Goal: Task Accomplishment & Management: Use online tool/utility

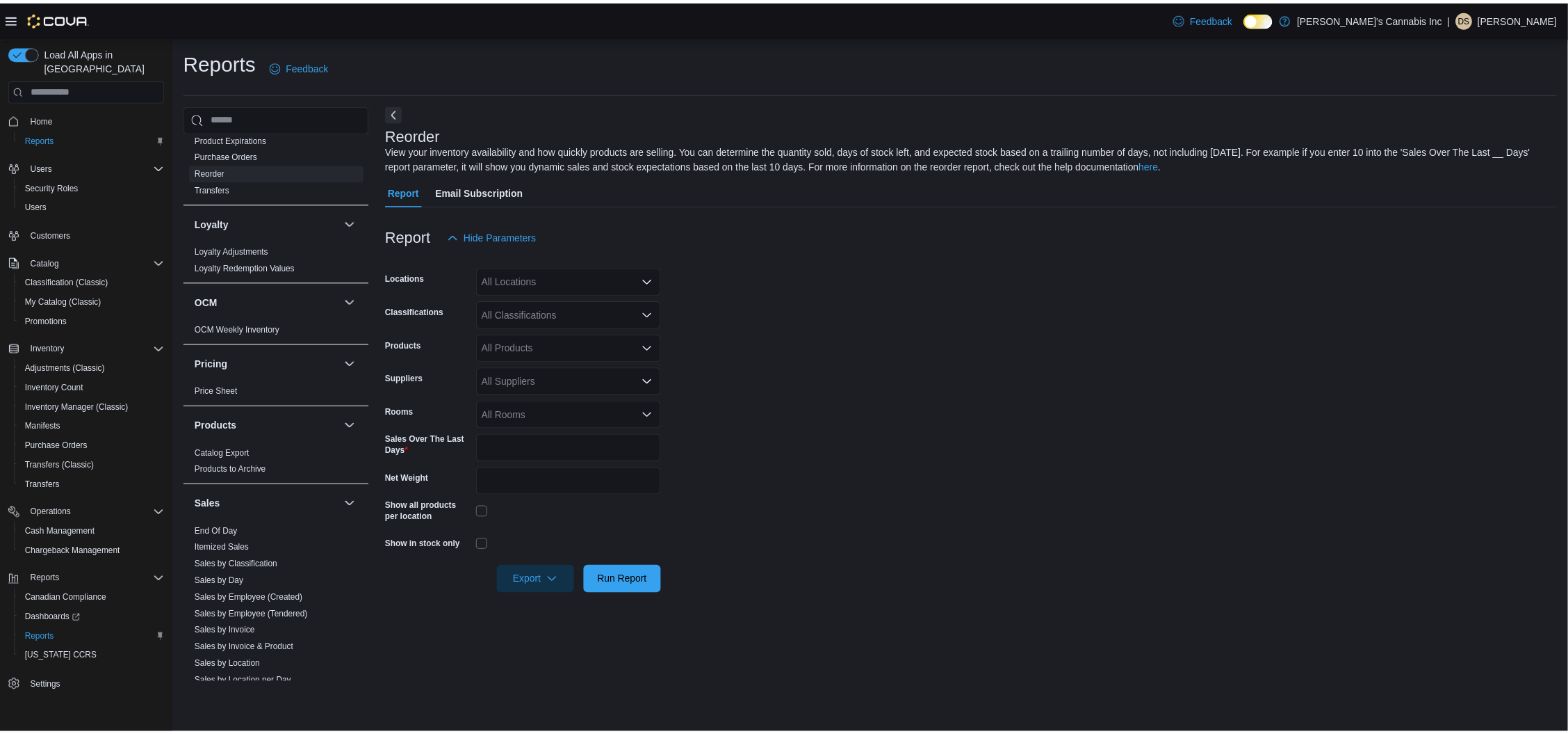
scroll to position [952, 0]
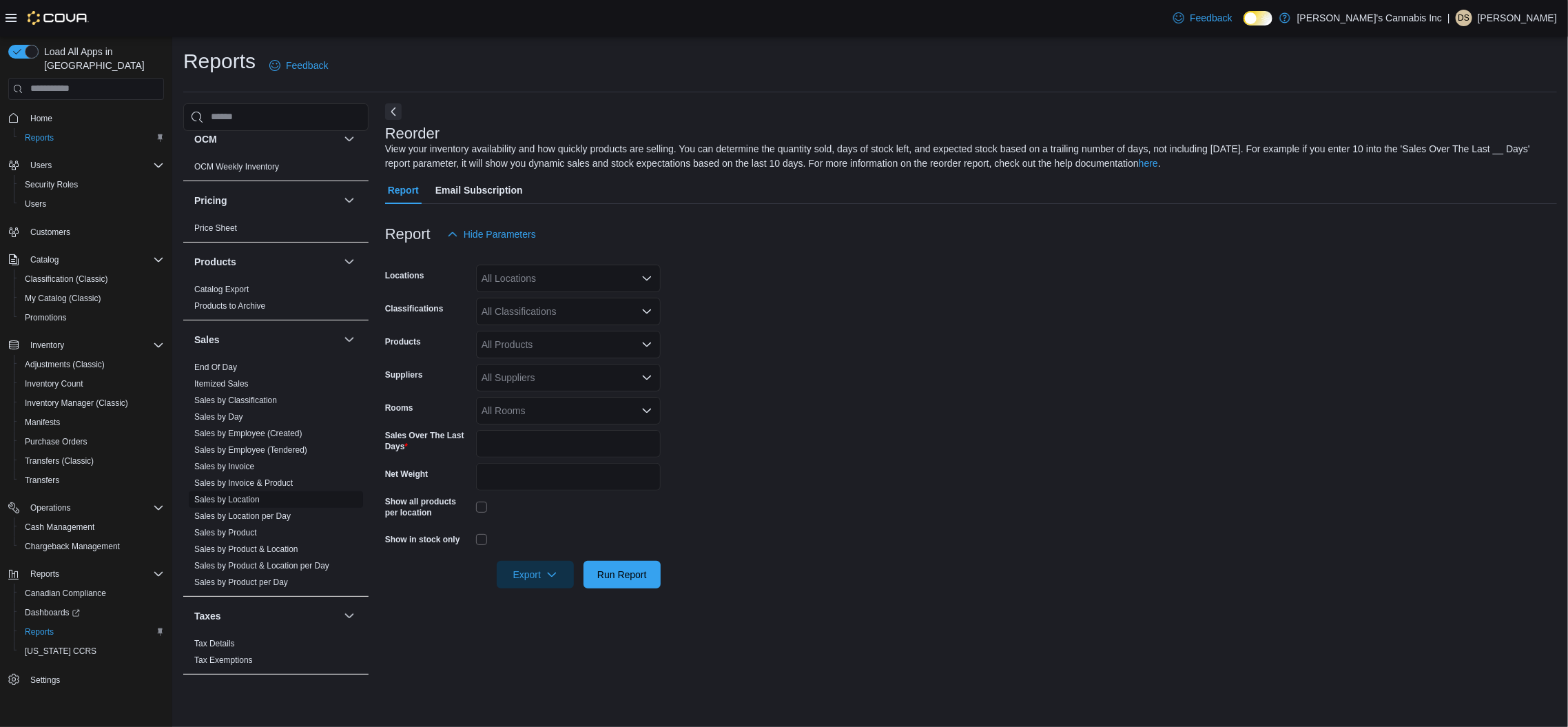
click at [240, 494] on link "Sales by Location" at bounding box center [227, 499] width 65 height 10
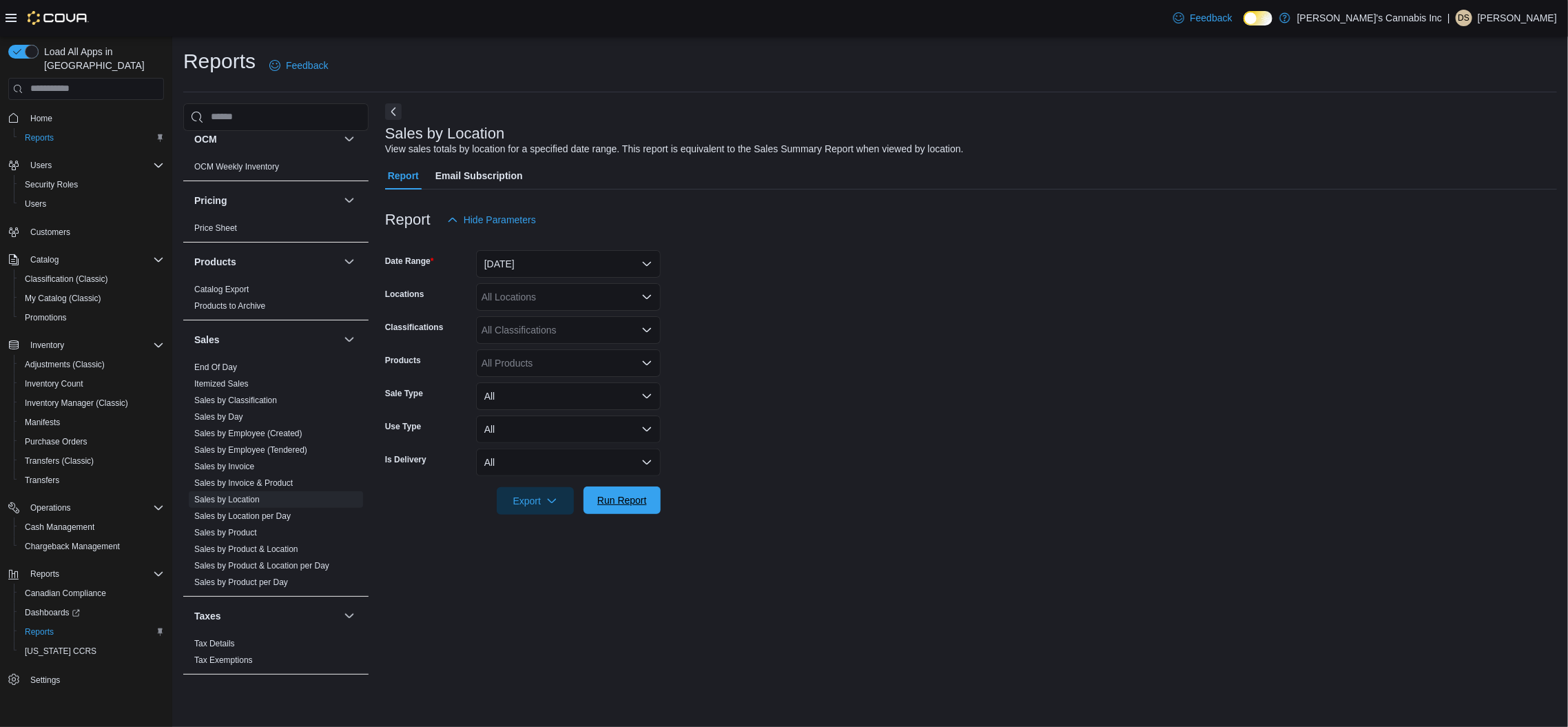
click at [631, 499] on span "Run Report" at bounding box center [622, 500] width 49 height 14
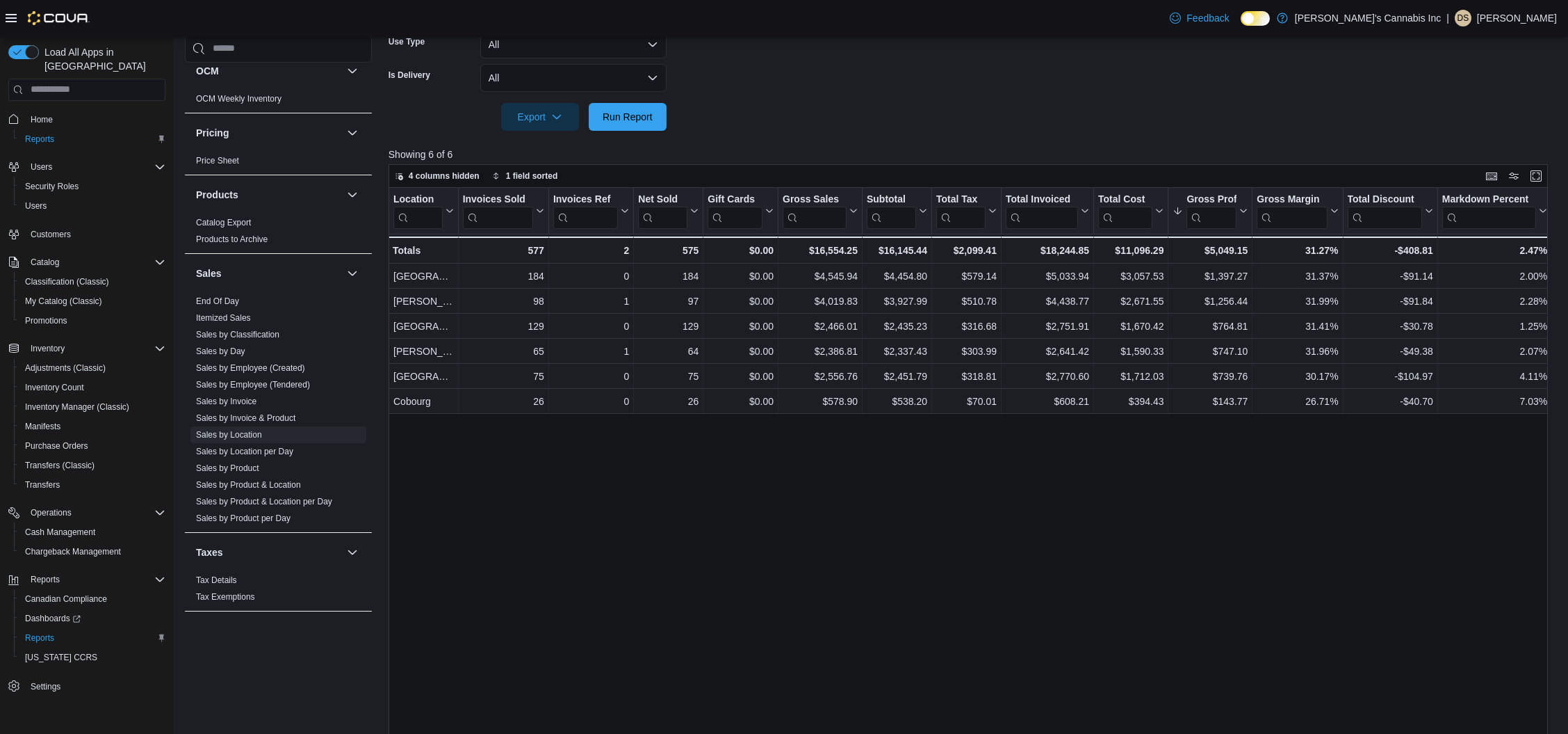
scroll to position [391, 0]
click at [693, 539] on div "Location Click to view column header actions Invoices Sold Click to view column…" at bounding box center [974, 467] width 1172 height 563
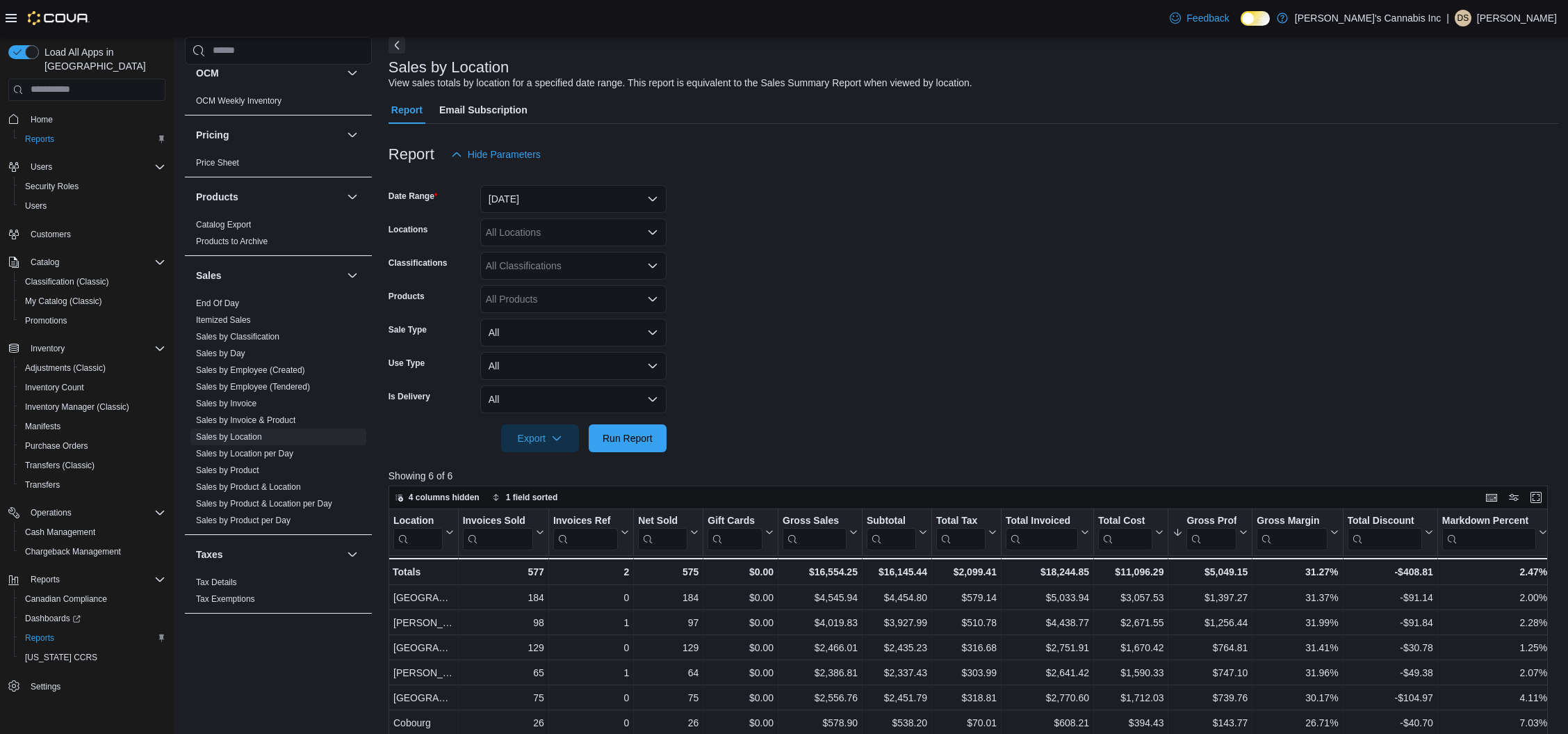
scroll to position [67, 0]
click at [504, 198] on button "Yesterday" at bounding box center [573, 199] width 186 height 27
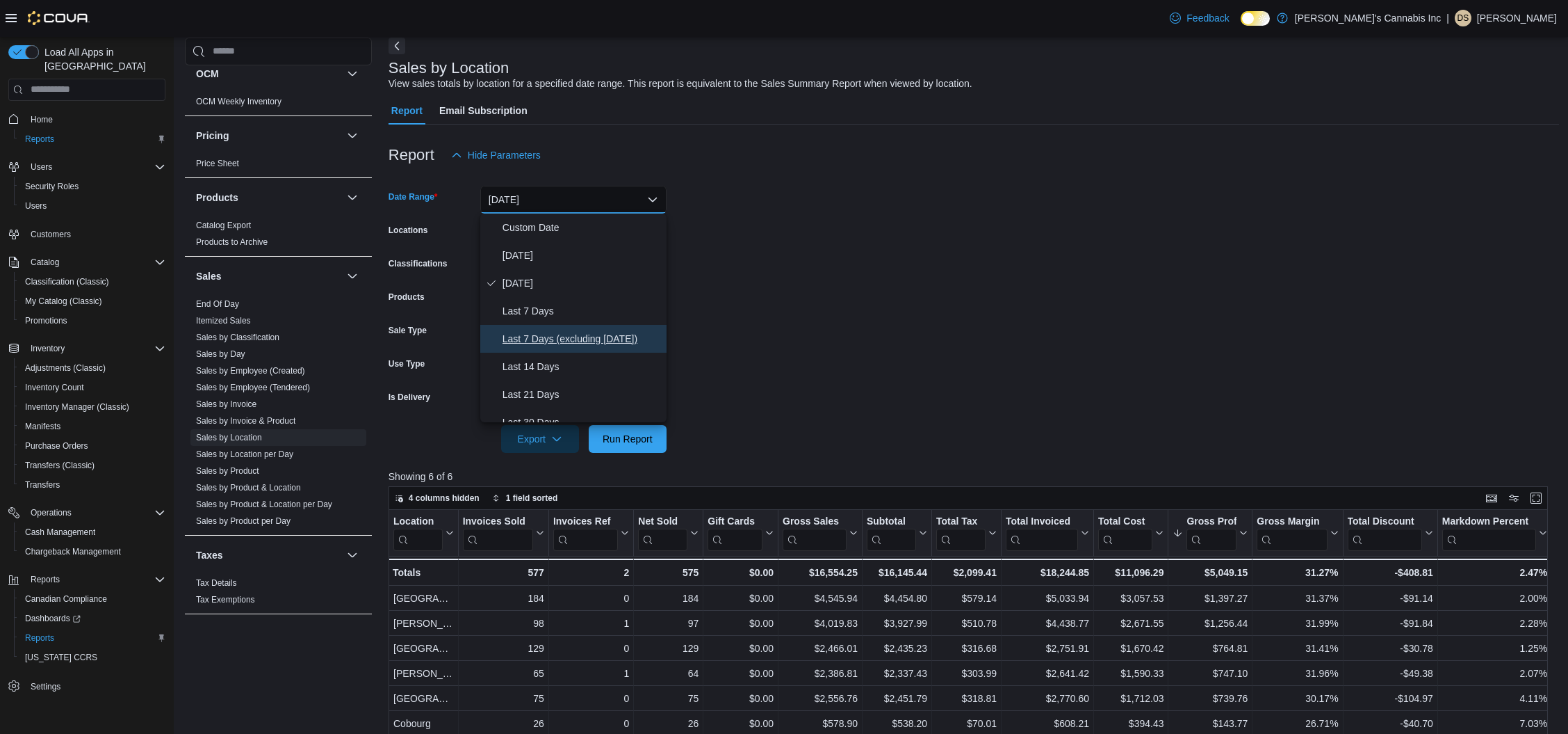
click at [546, 339] on span "Last 7 Days (excluding today)" at bounding box center [581, 339] width 158 height 16
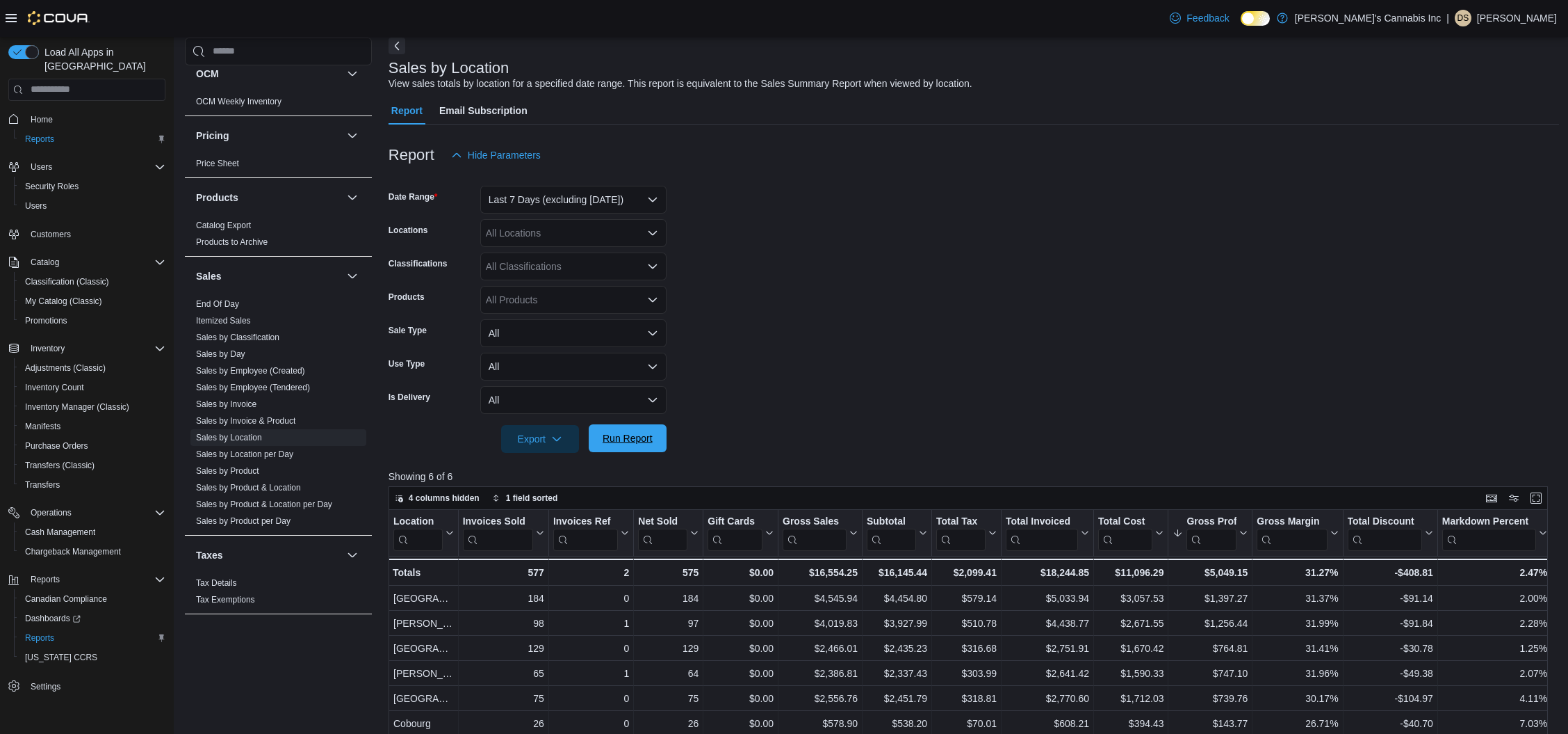
click at [650, 448] on span "Run Report" at bounding box center [627, 438] width 61 height 27
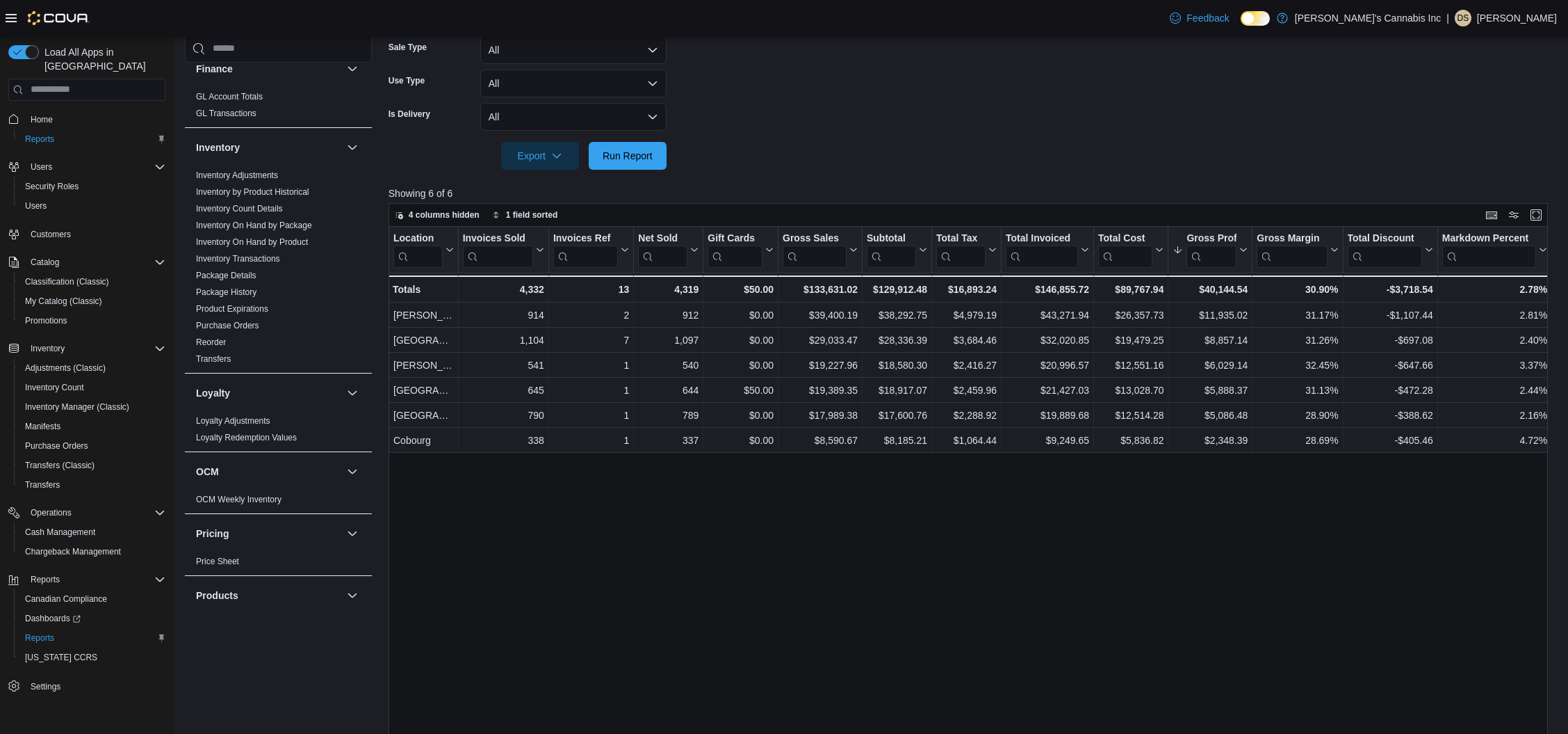
scroll to position [351, 0]
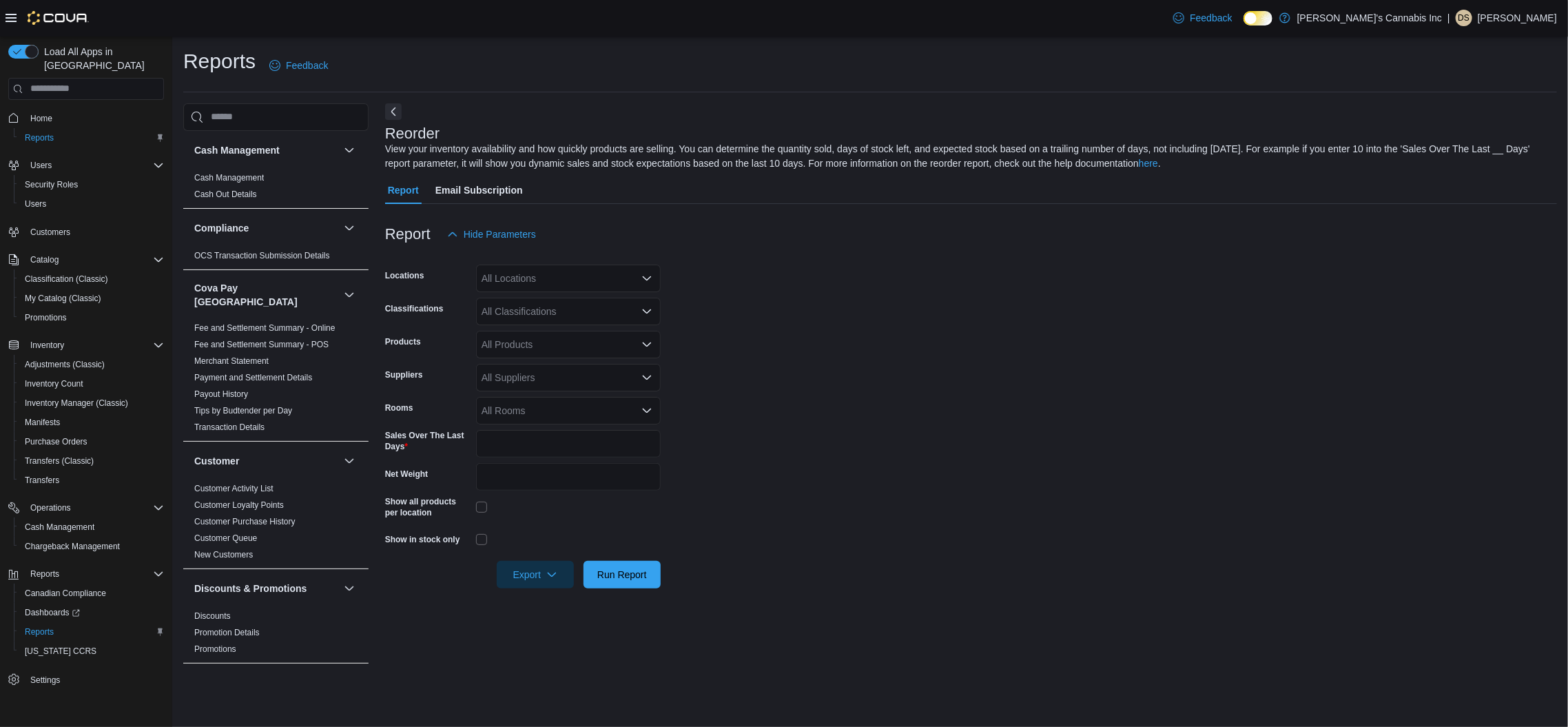
click at [576, 283] on div "All Locations" at bounding box center [568, 278] width 185 height 27
click at [519, 431] on input "*" at bounding box center [568, 443] width 185 height 27
click at [856, 325] on form "Locations All Locations Classifications All Classifications Products All Produc…" at bounding box center [971, 418] width 1172 height 341
click at [622, 278] on div "All Locations" at bounding box center [568, 278] width 185 height 27
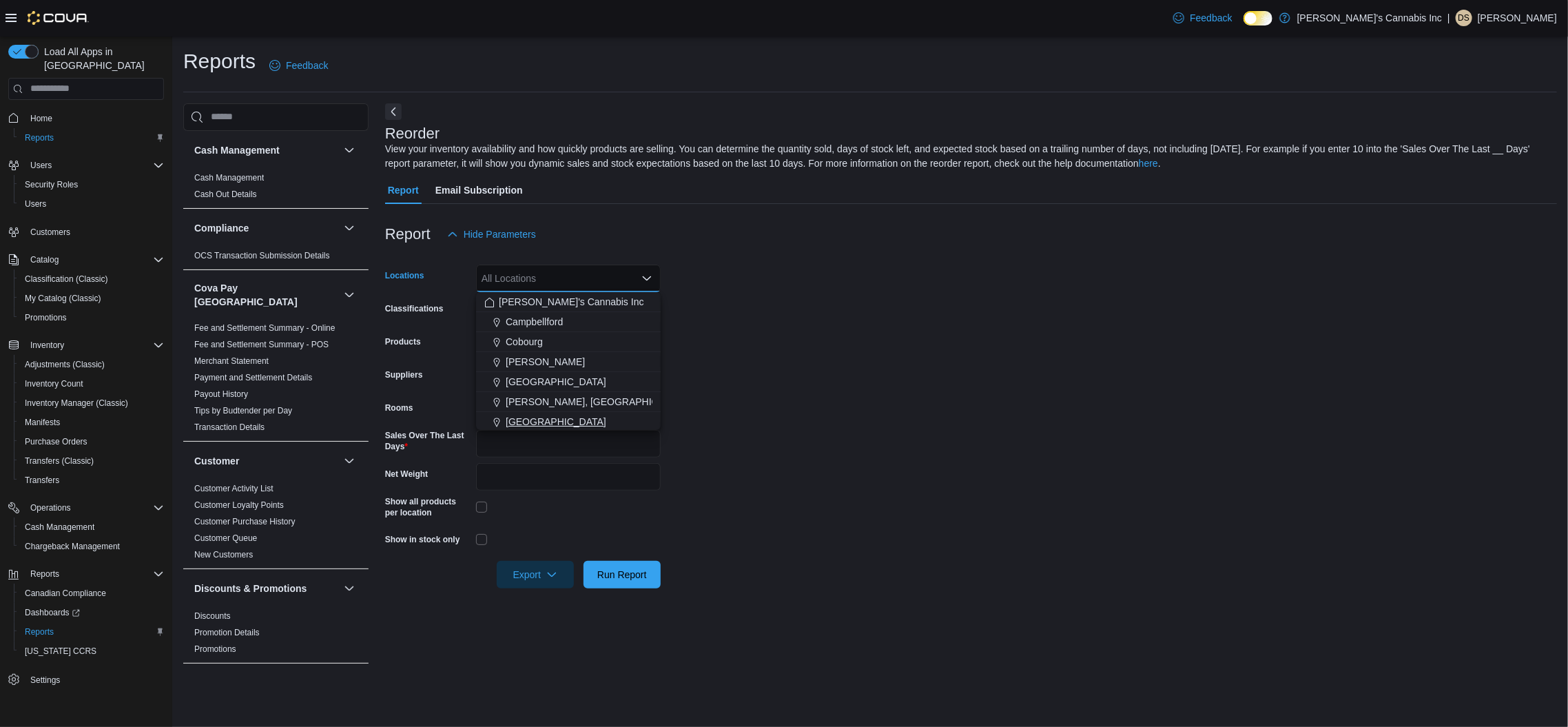
click at [517, 416] on span "[GEOGRAPHIC_DATA]" at bounding box center [556, 422] width 101 height 14
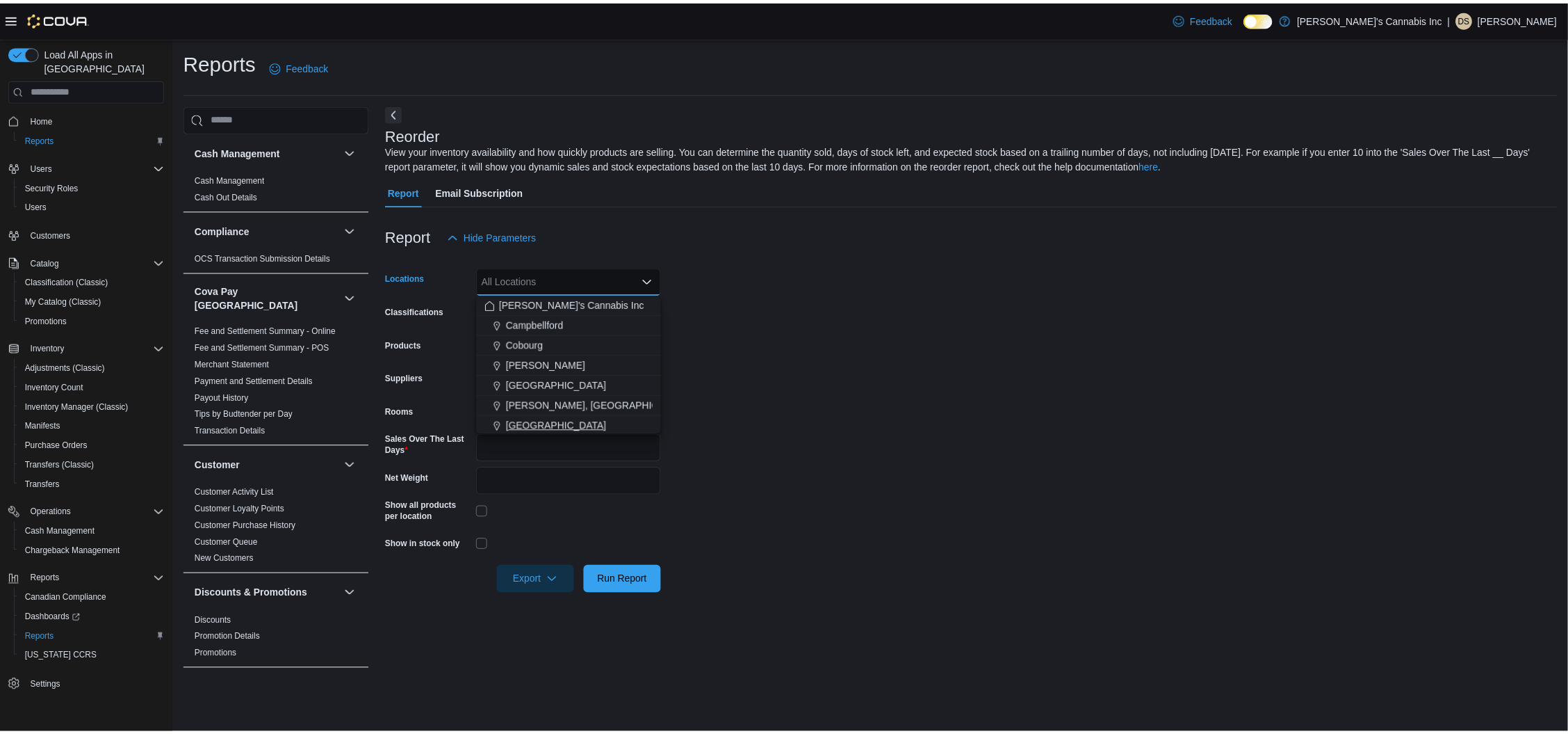
scroll to position [1, 0]
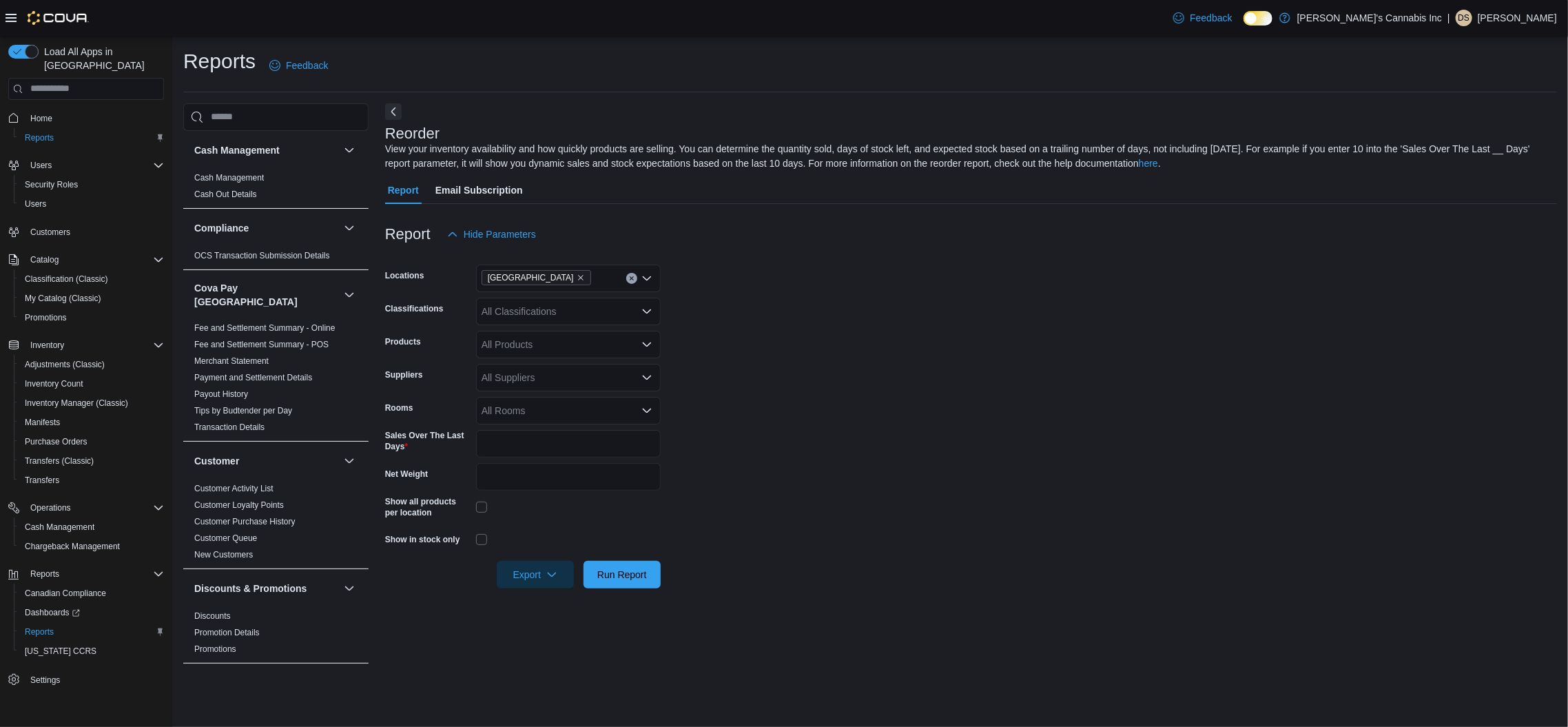
click at [883, 416] on form "Locations [GEOGRAPHIC_DATA] Classifications All Classifications Products All Pr…" at bounding box center [971, 418] width 1172 height 341
click at [635, 577] on span "Run Report" at bounding box center [622, 574] width 49 height 14
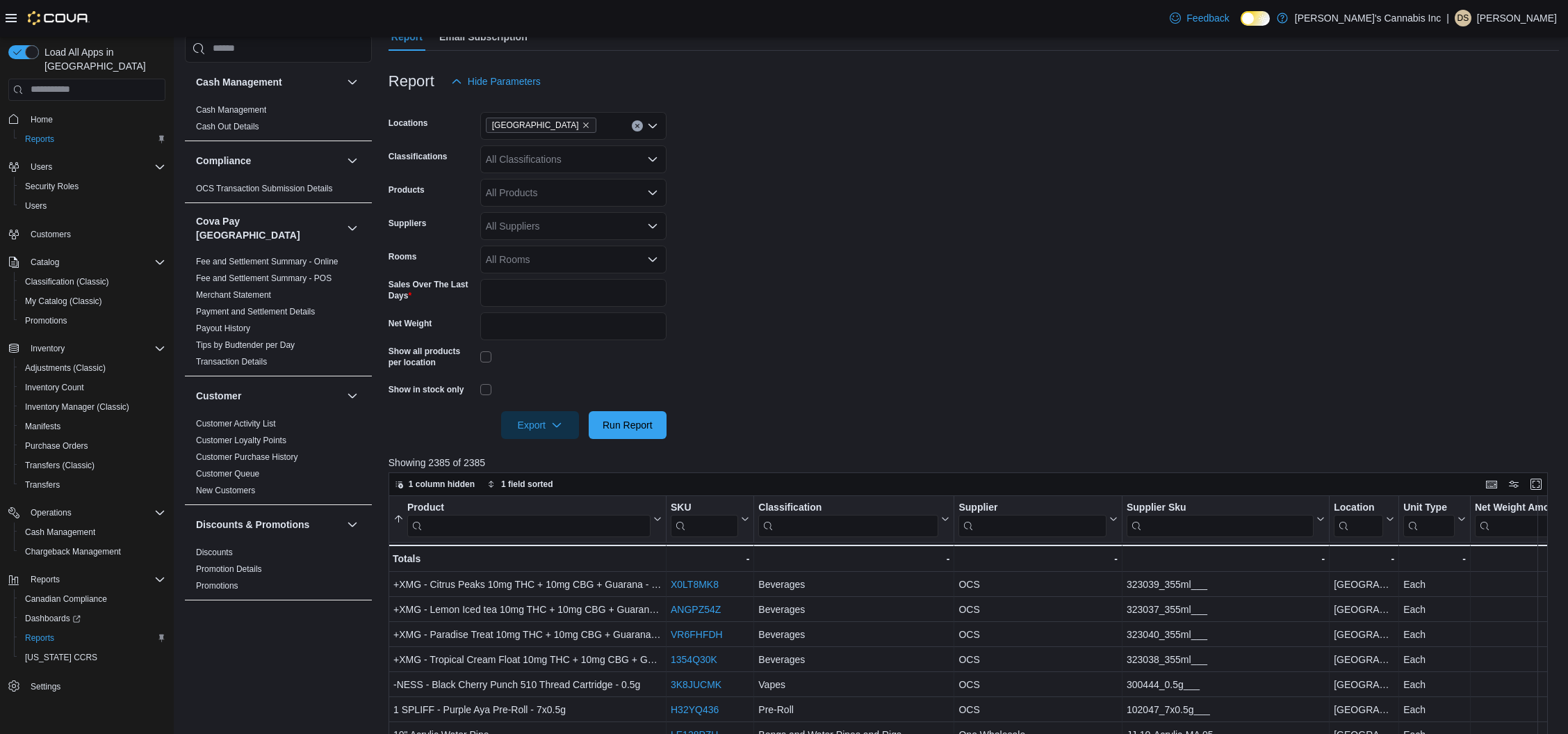
scroll to position [113, 0]
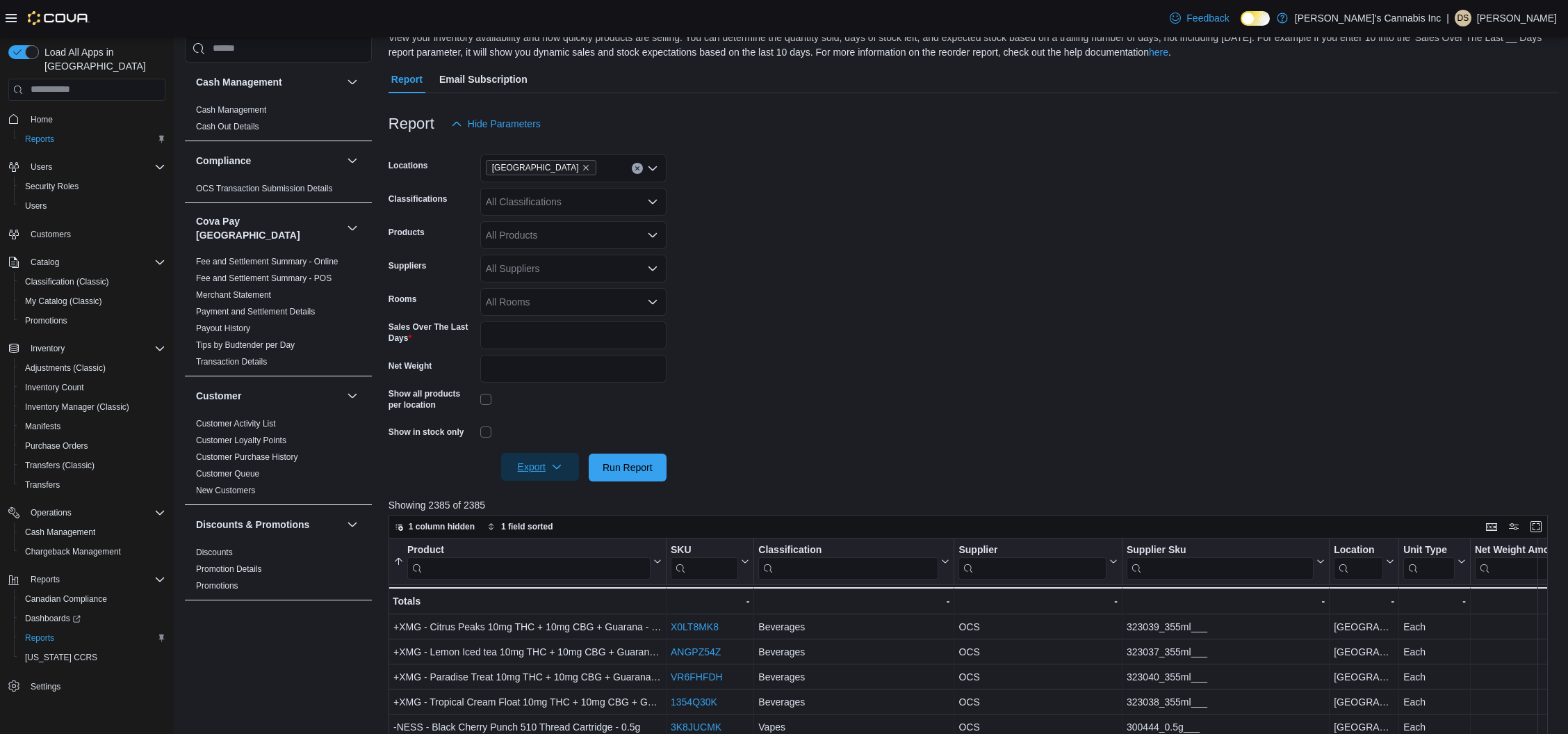
click at [567, 467] on span "Export" at bounding box center [540, 467] width 61 height 27
click at [535, 493] on span "Export to Excel" at bounding box center [542, 495] width 62 height 11
click at [582, 168] on icon "Remove Orleans from selection in this group" at bounding box center [586, 167] width 8 height 8
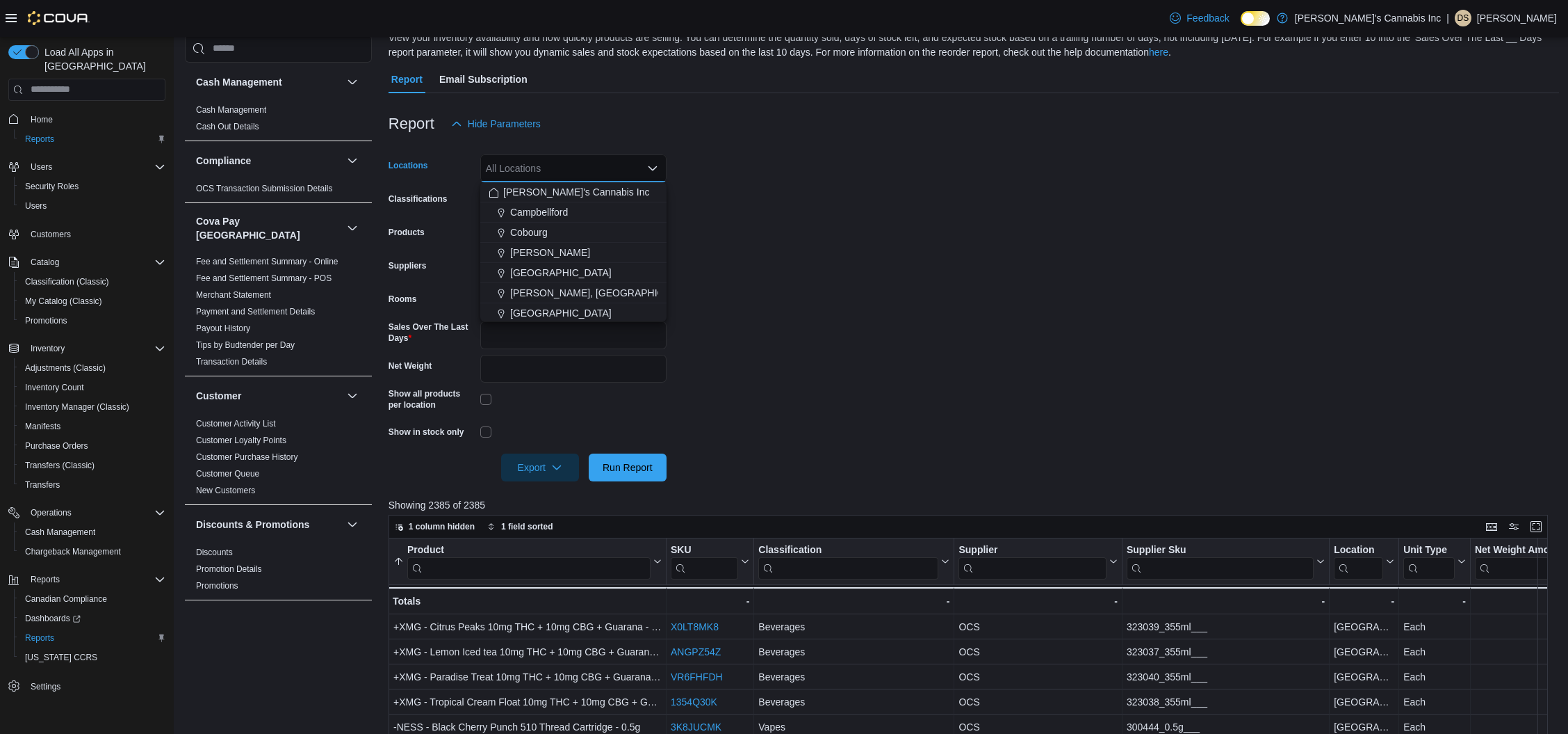
click at [529, 168] on div "All Locations Combo box. Selected. Combo box input. All Locations. Type some te…" at bounding box center [573, 168] width 186 height 27
click at [515, 249] on span "[PERSON_NAME]" at bounding box center [550, 253] width 80 height 14
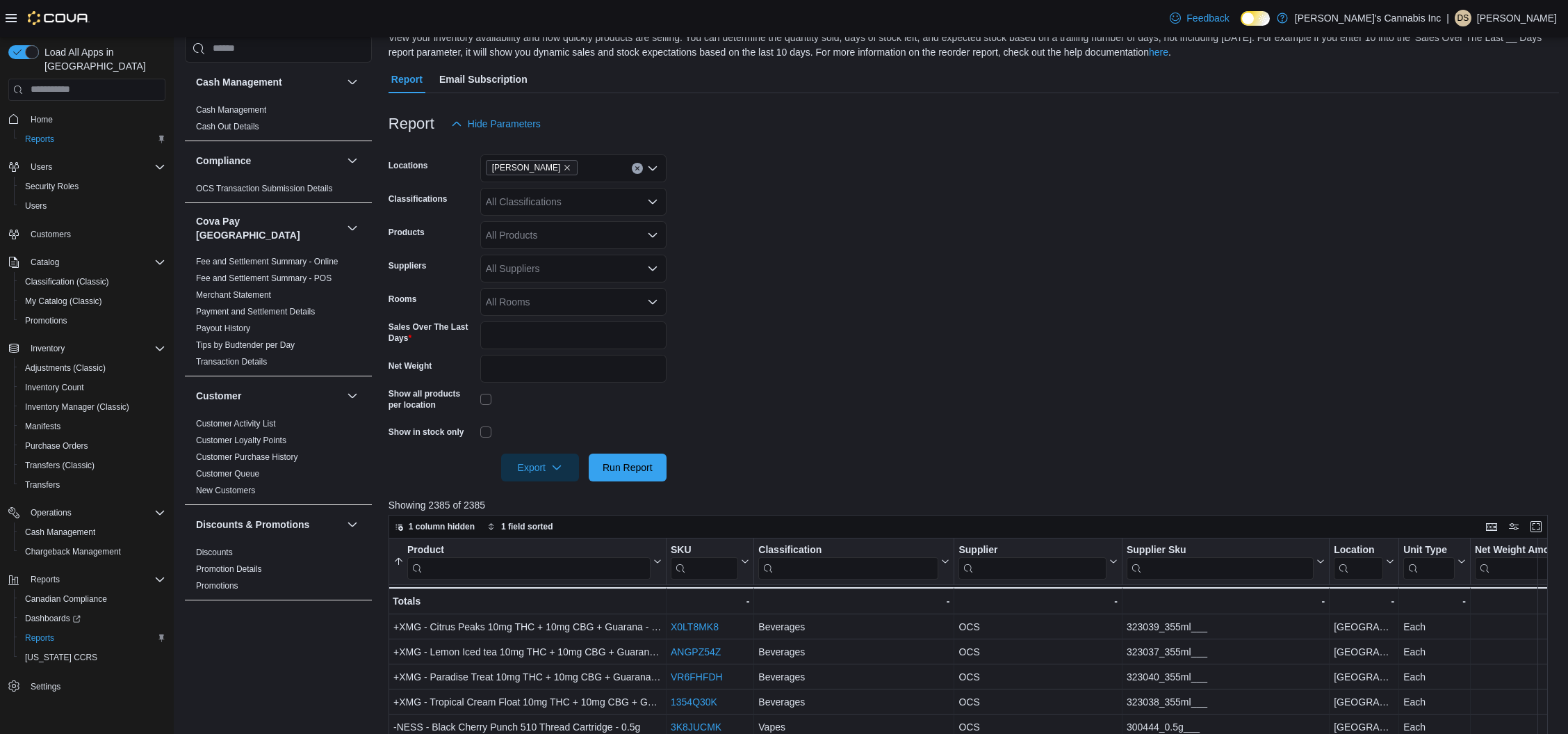
click at [893, 308] on form "Locations [PERSON_NAME] Classifications All Classifications Products All Produc…" at bounding box center [974, 309] width 1172 height 344
click at [603, 471] on span "Run Report" at bounding box center [627, 467] width 50 height 14
click at [564, 464] on span "Export" at bounding box center [540, 467] width 61 height 27
click at [543, 493] on span "Export to Excel" at bounding box center [542, 495] width 62 height 11
